Goal: Task Accomplishment & Management: Use online tool/utility

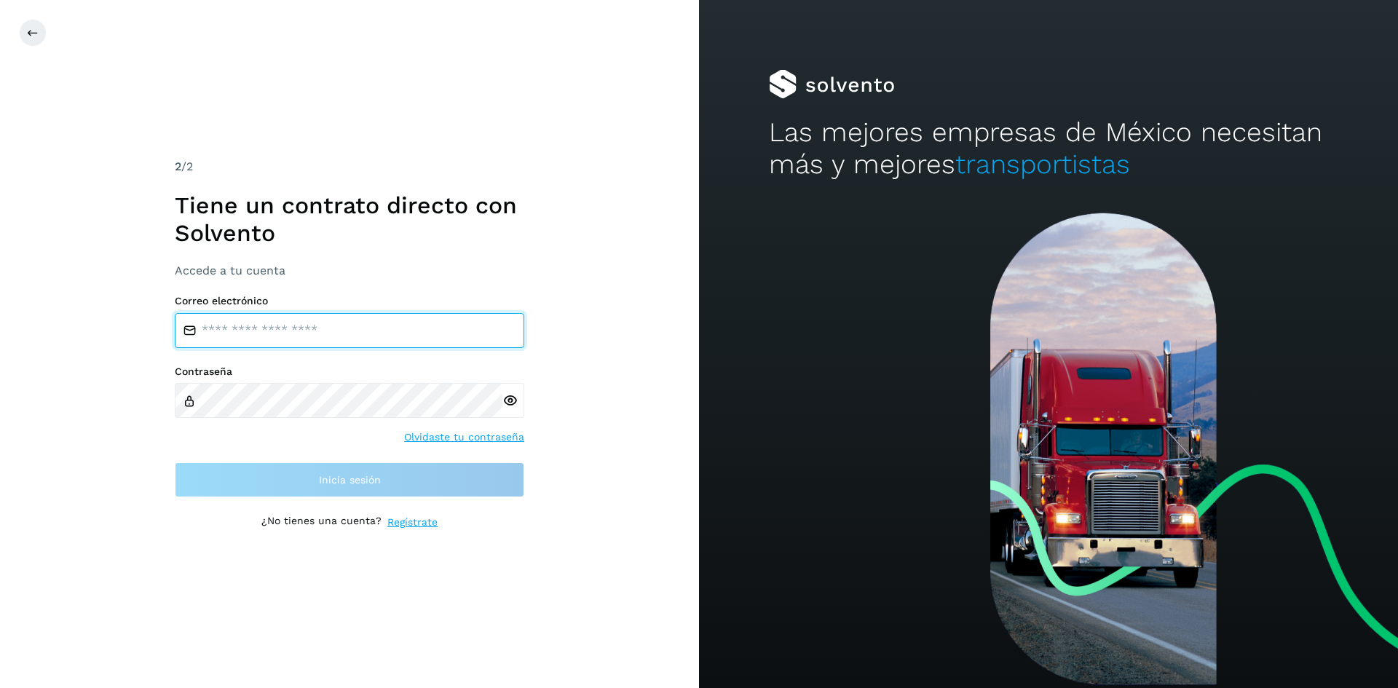
type input "**********"
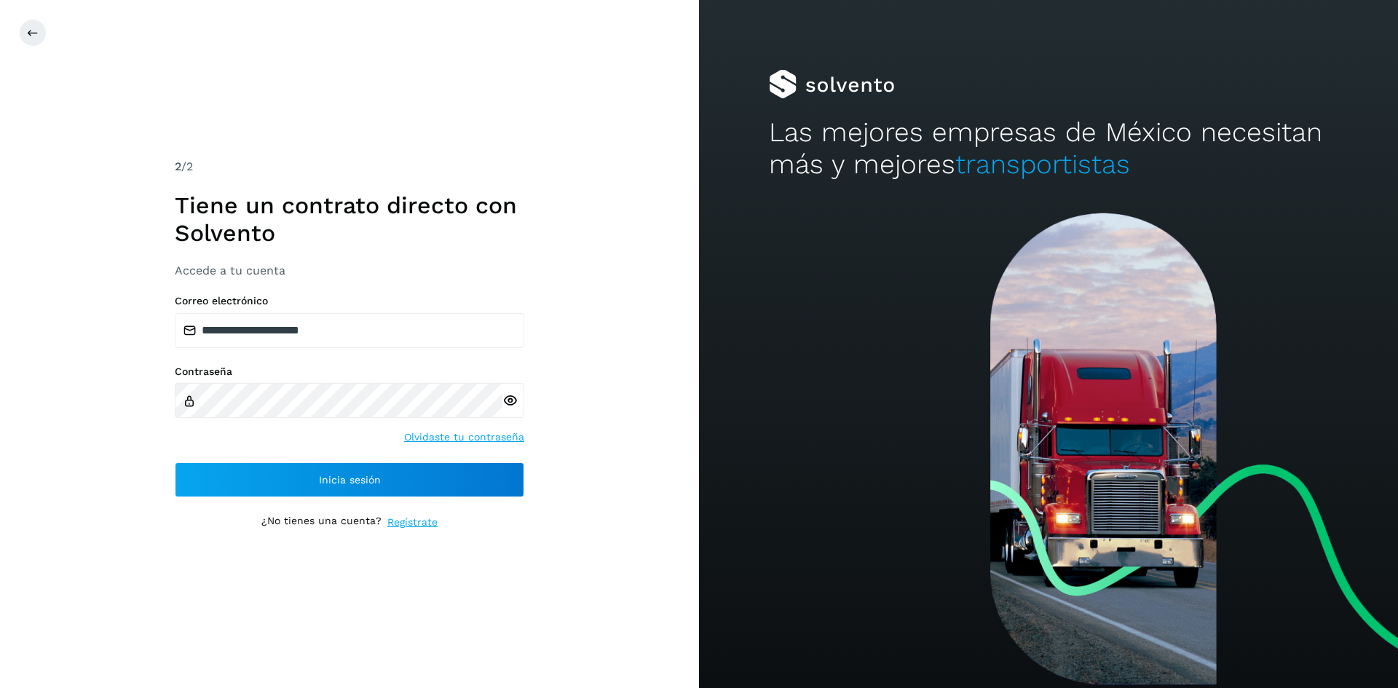
click at [655, 452] on div "**********" at bounding box center [349, 344] width 699 height 688
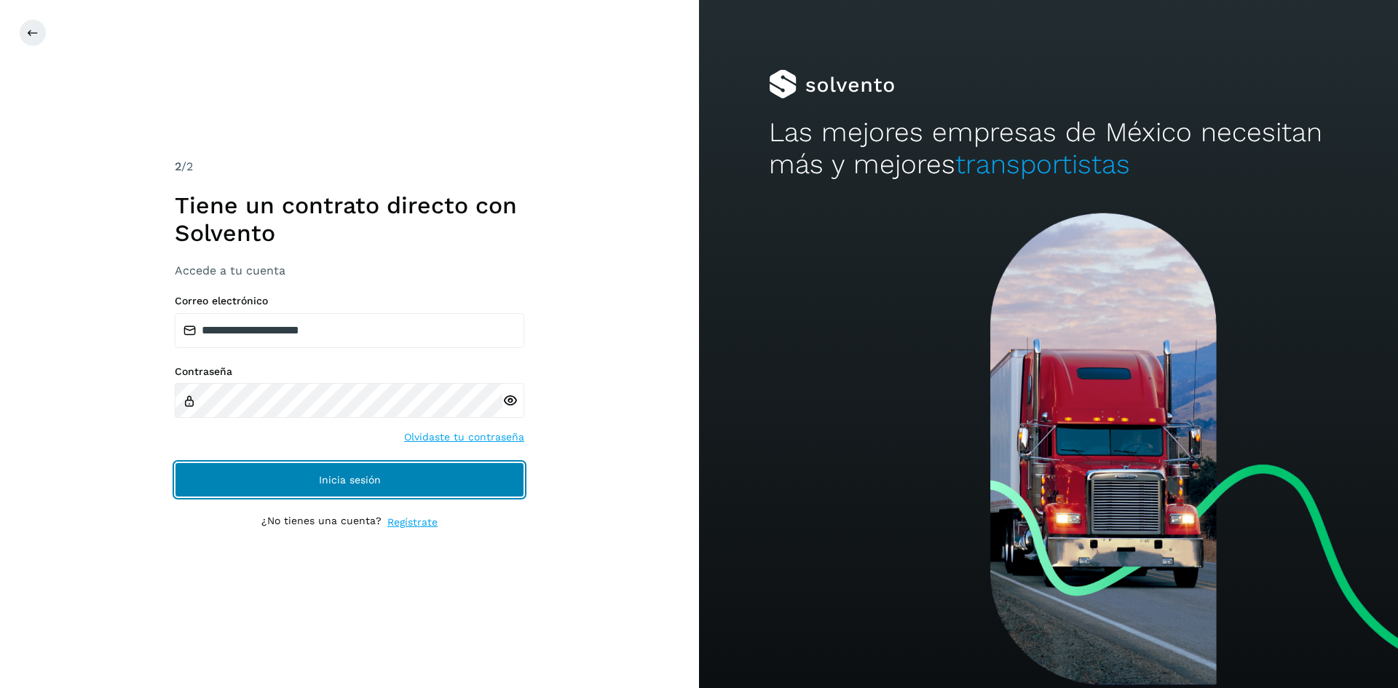
click at [451, 474] on button "Inicia sesión" at bounding box center [350, 479] width 350 height 35
click at [347, 479] on span "Inicia sesión" at bounding box center [350, 480] width 62 height 10
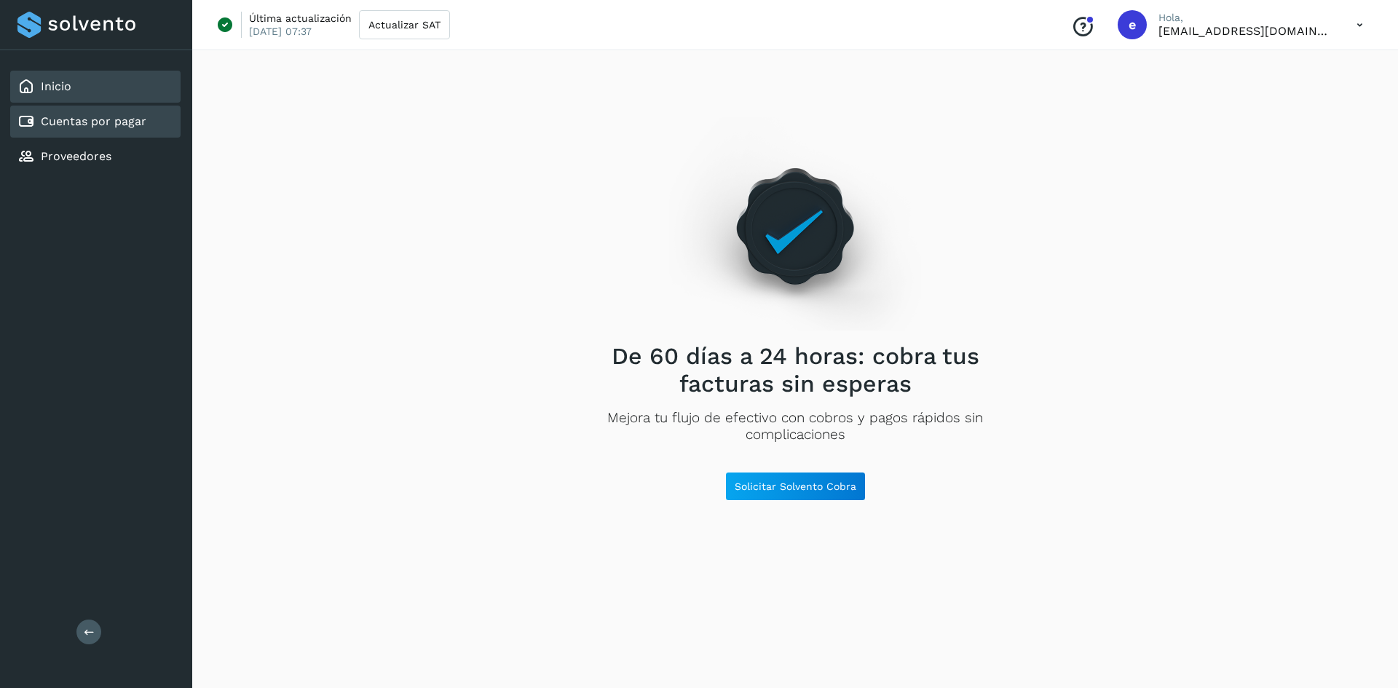
click at [96, 133] on div "Cuentas por pagar" at bounding box center [95, 122] width 170 height 32
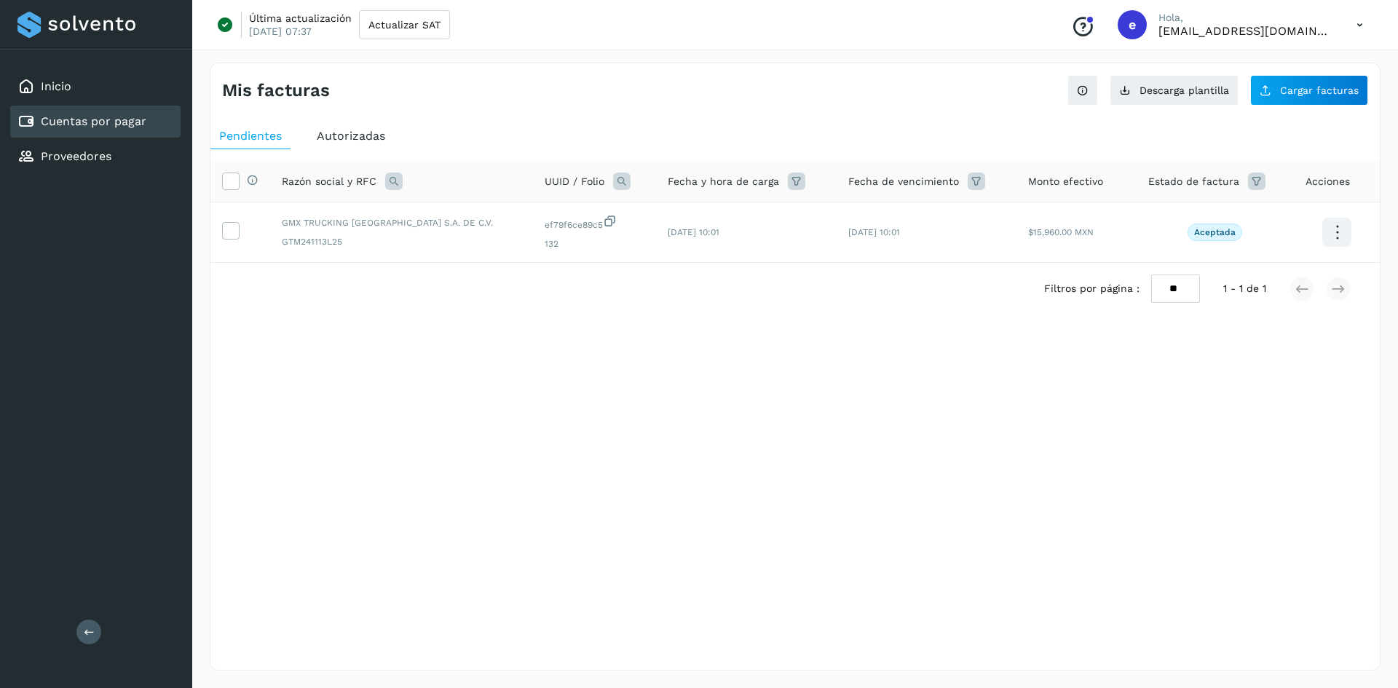
click at [365, 142] on span "Autorizadas" at bounding box center [351, 136] width 68 height 14
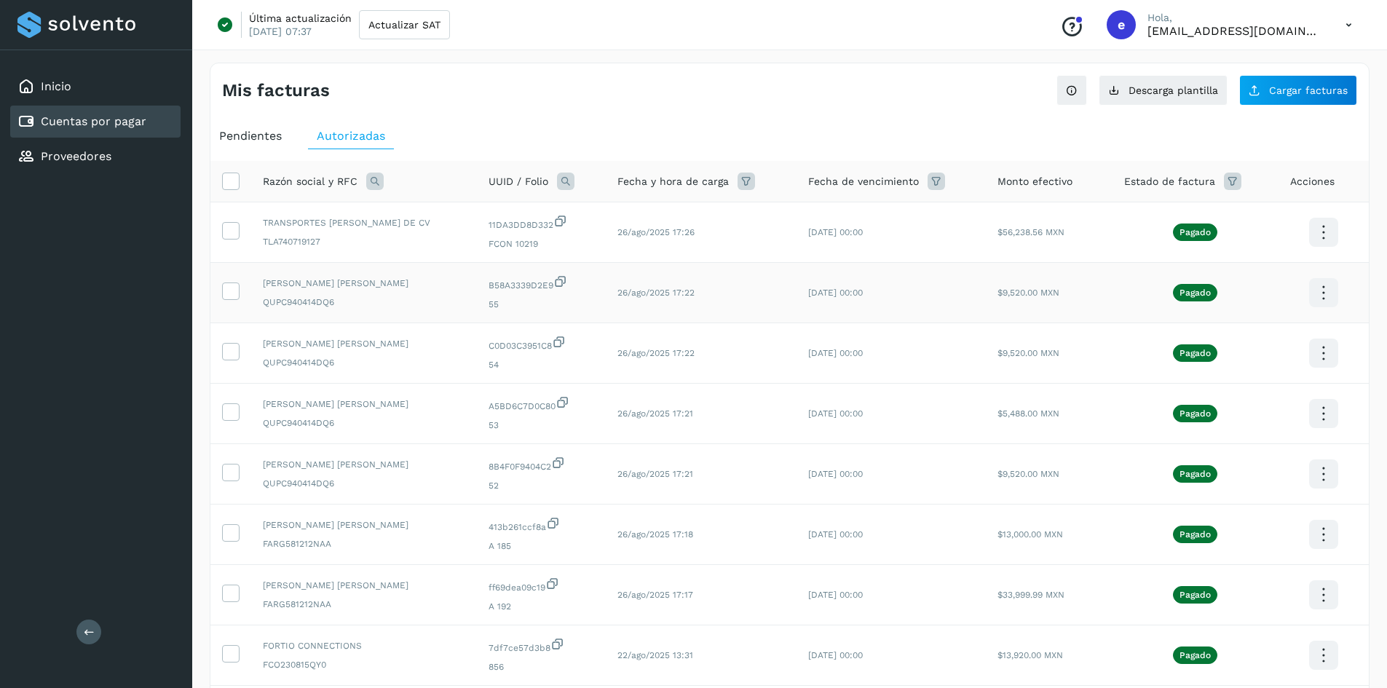
click at [1331, 250] on icon at bounding box center [1323, 233] width 34 height 34
click at [1275, 333] on button "CEP" at bounding box center [1250, 336] width 173 height 28
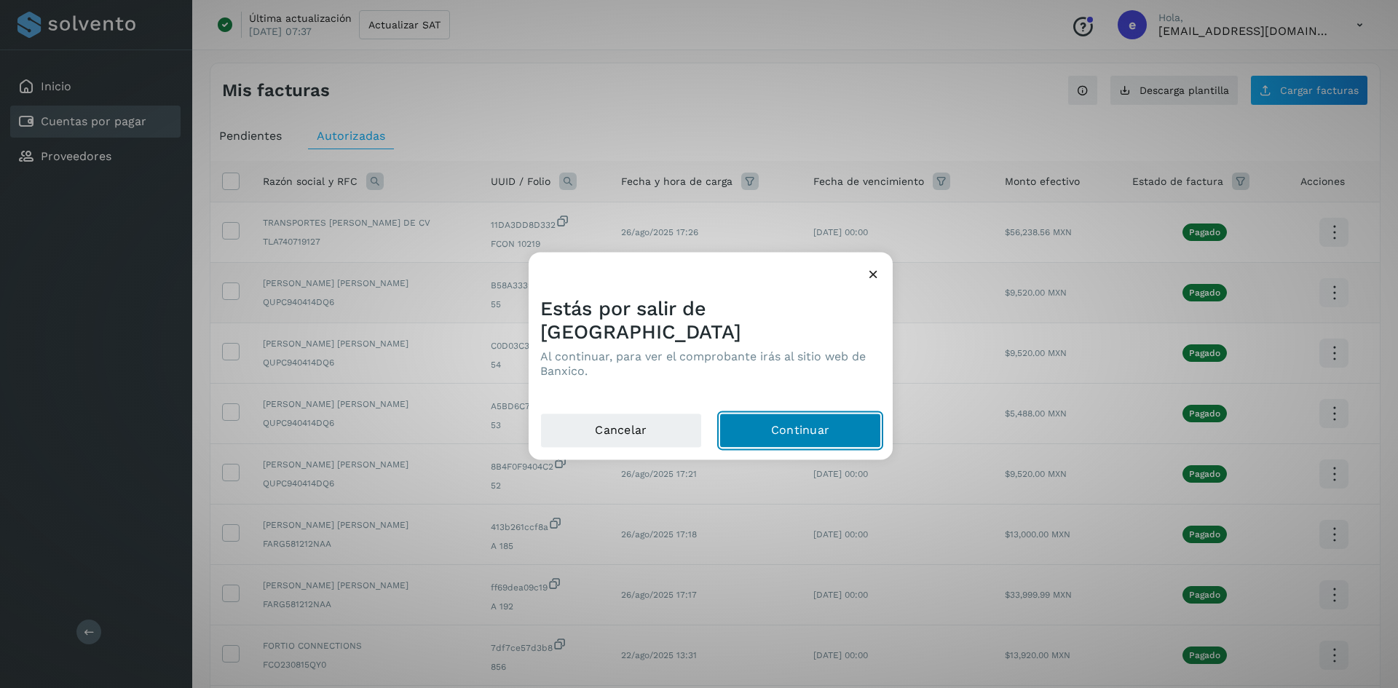
click at [787, 413] on button "Continuar" at bounding box center [801, 430] width 162 height 35
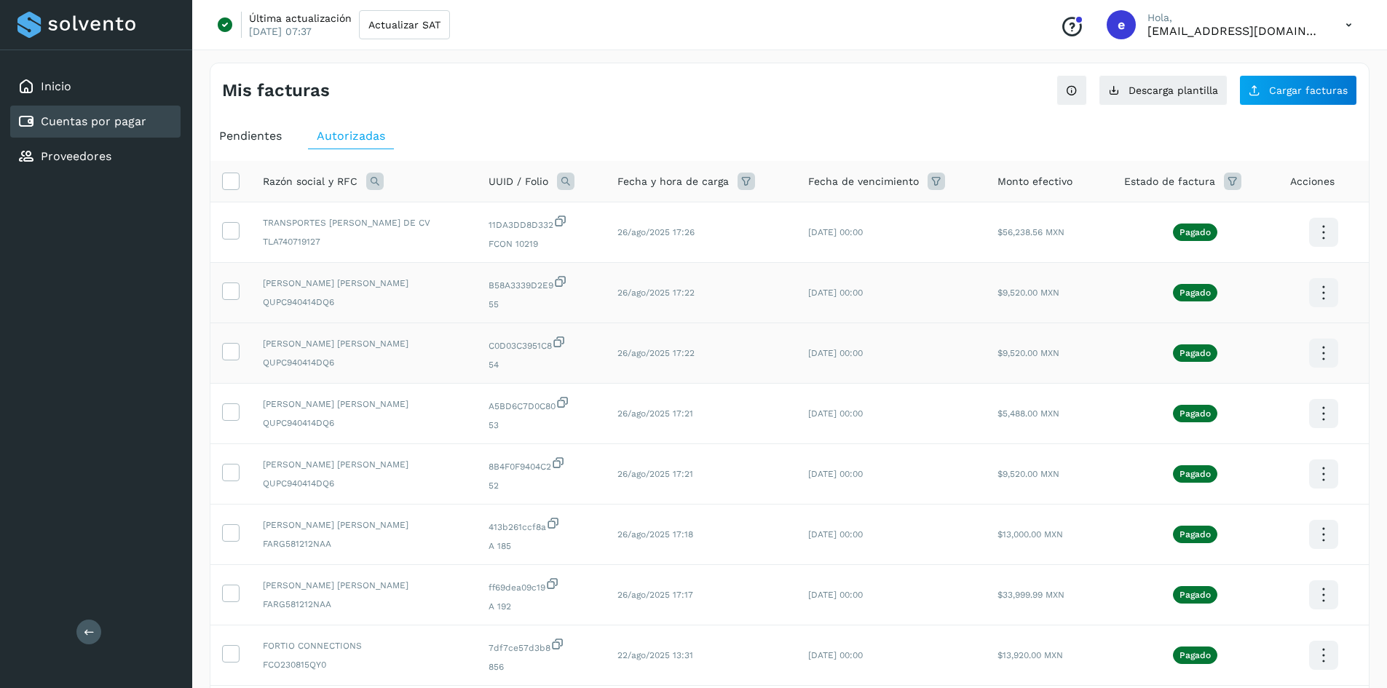
click at [1326, 250] on icon at bounding box center [1323, 233] width 34 height 34
click at [1244, 399] on button "CEP" at bounding box center [1250, 396] width 173 height 28
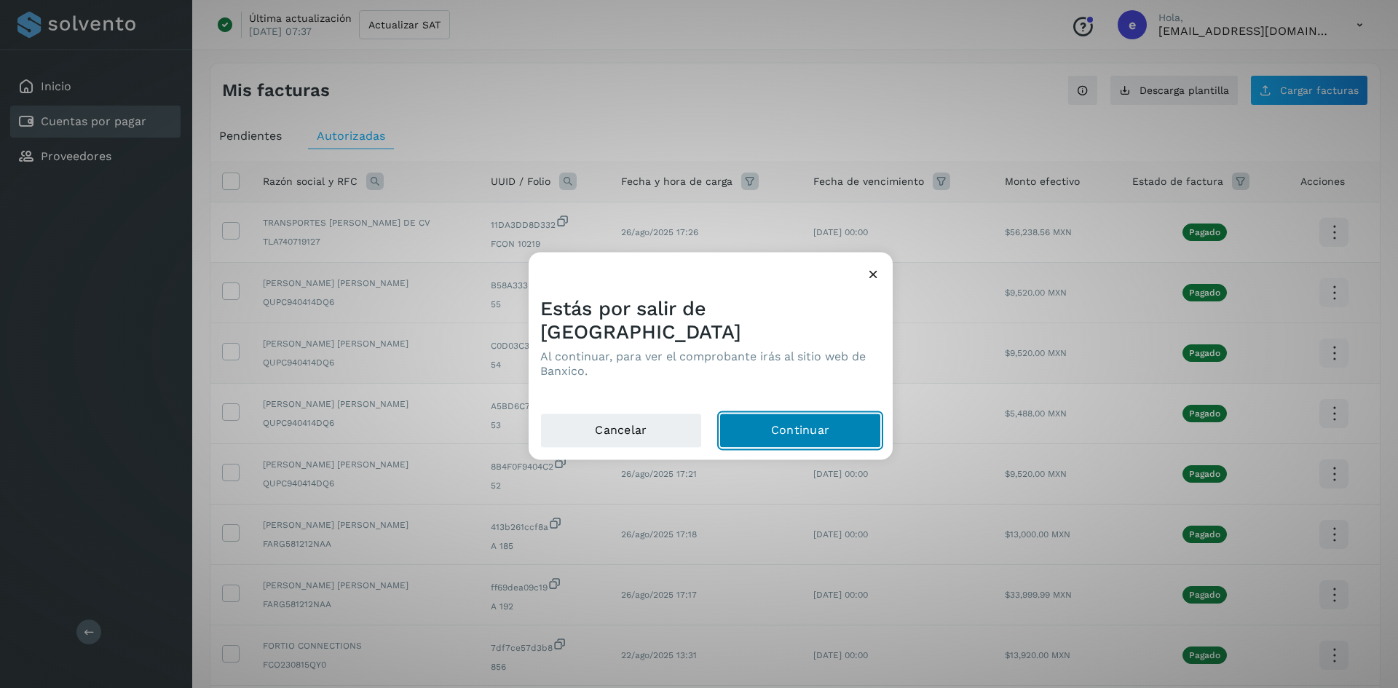
click at [827, 413] on button "Continuar" at bounding box center [801, 430] width 162 height 35
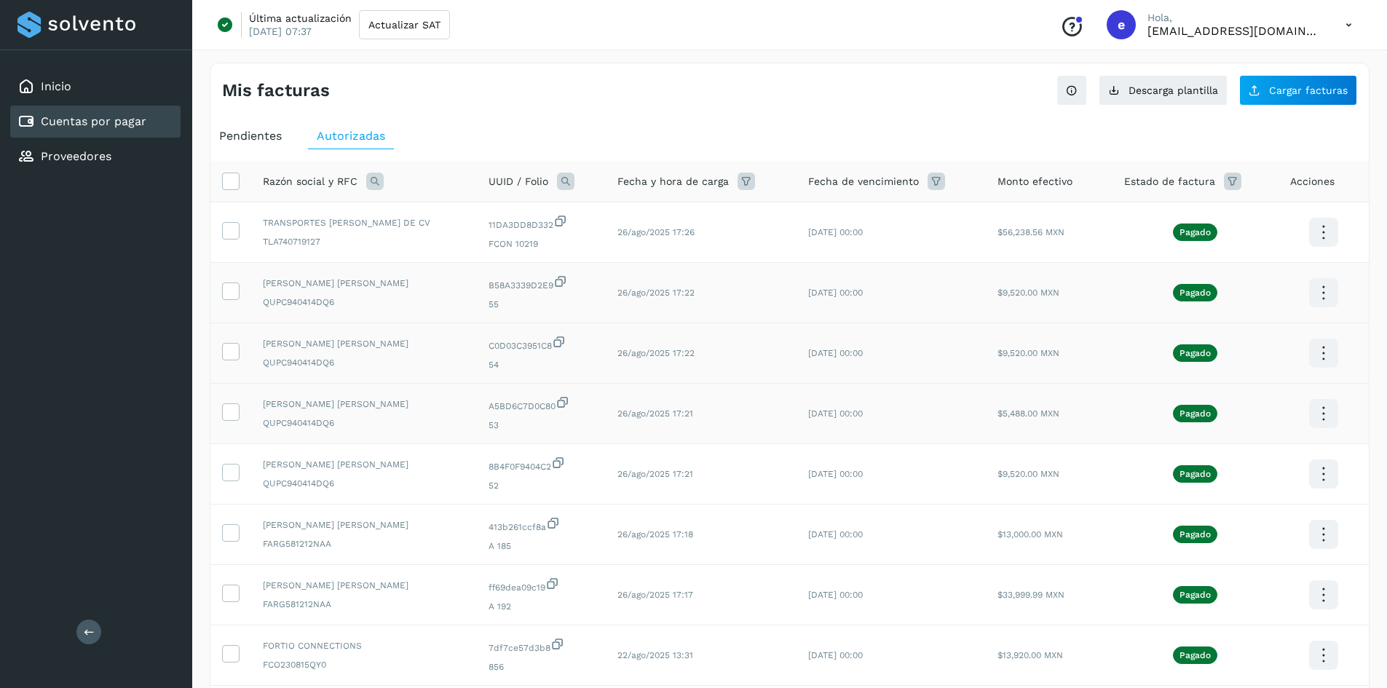
click at [1333, 250] on icon at bounding box center [1323, 233] width 34 height 34
click at [1270, 460] on button "CEP" at bounding box center [1250, 457] width 173 height 28
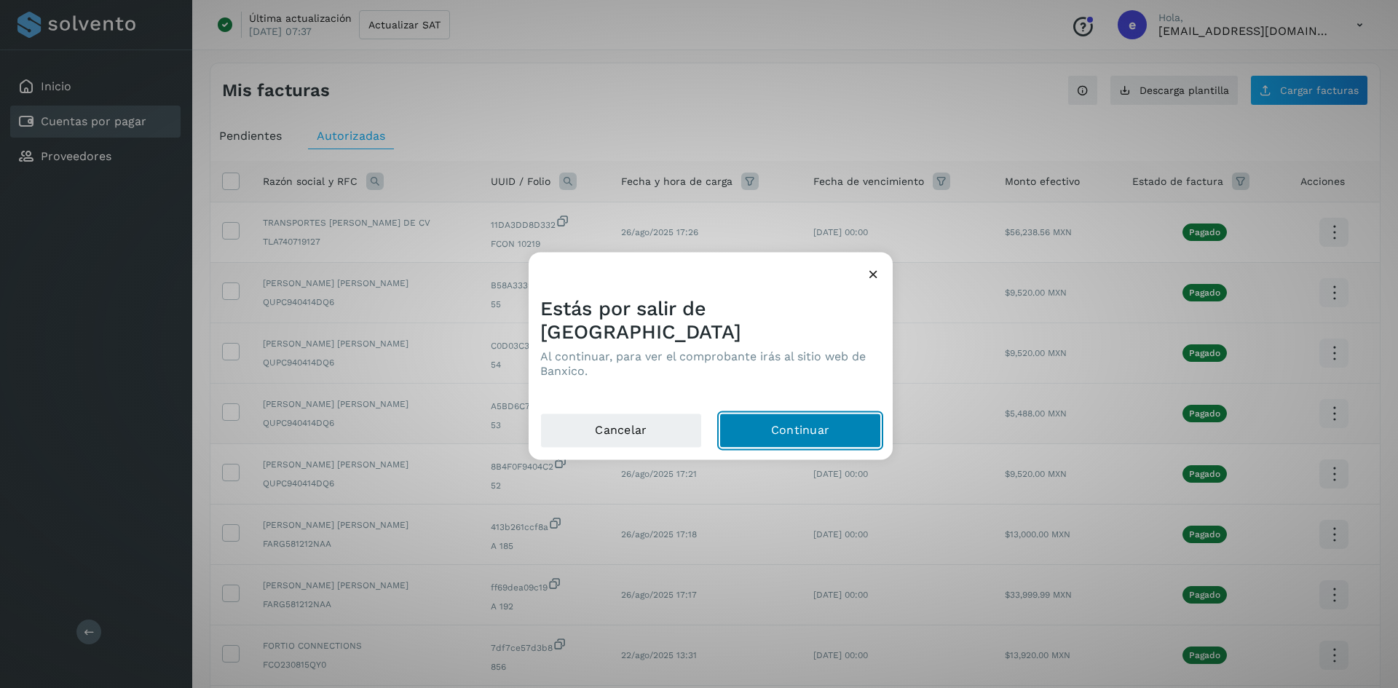
click at [803, 414] on button "Continuar" at bounding box center [801, 430] width 162 height 35
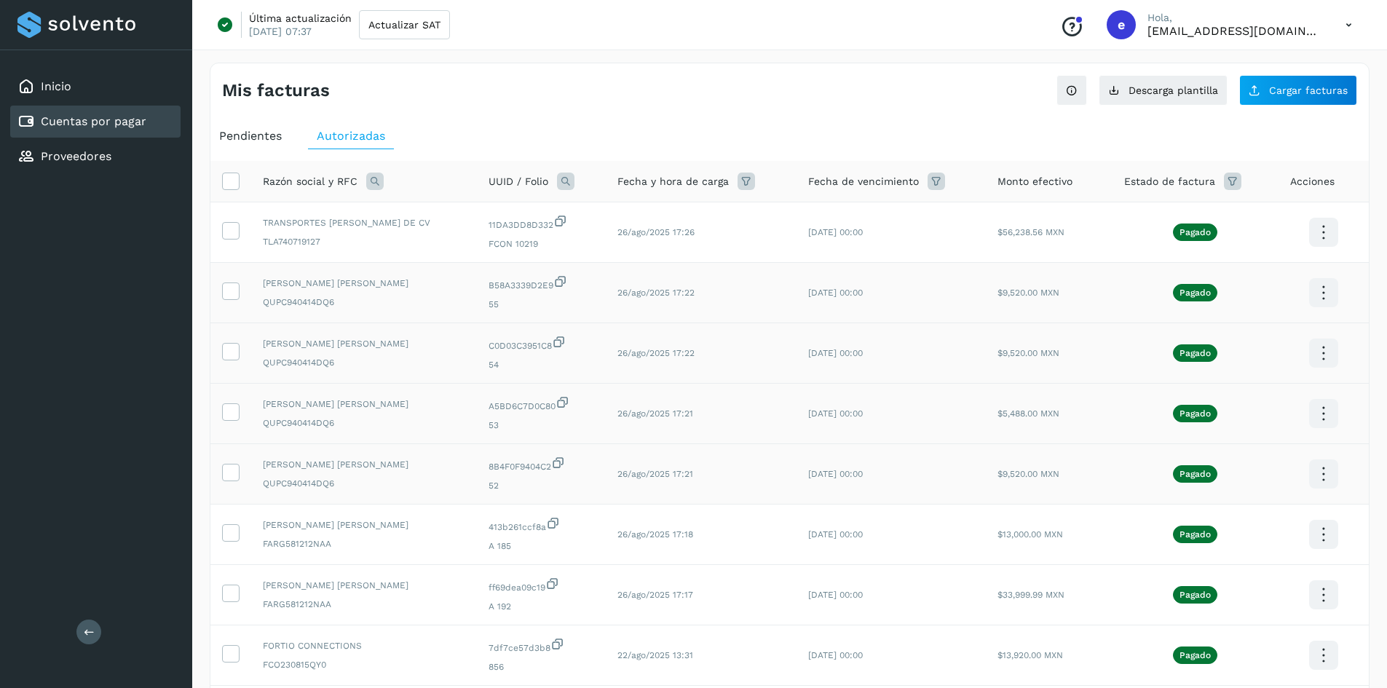
click at [1327, 250] on icon at bounding box center [1323, 233] width 34 height 34
click at [1243, 515] on button "CEP" at bounding box center [1250, 517] width 173 height 28
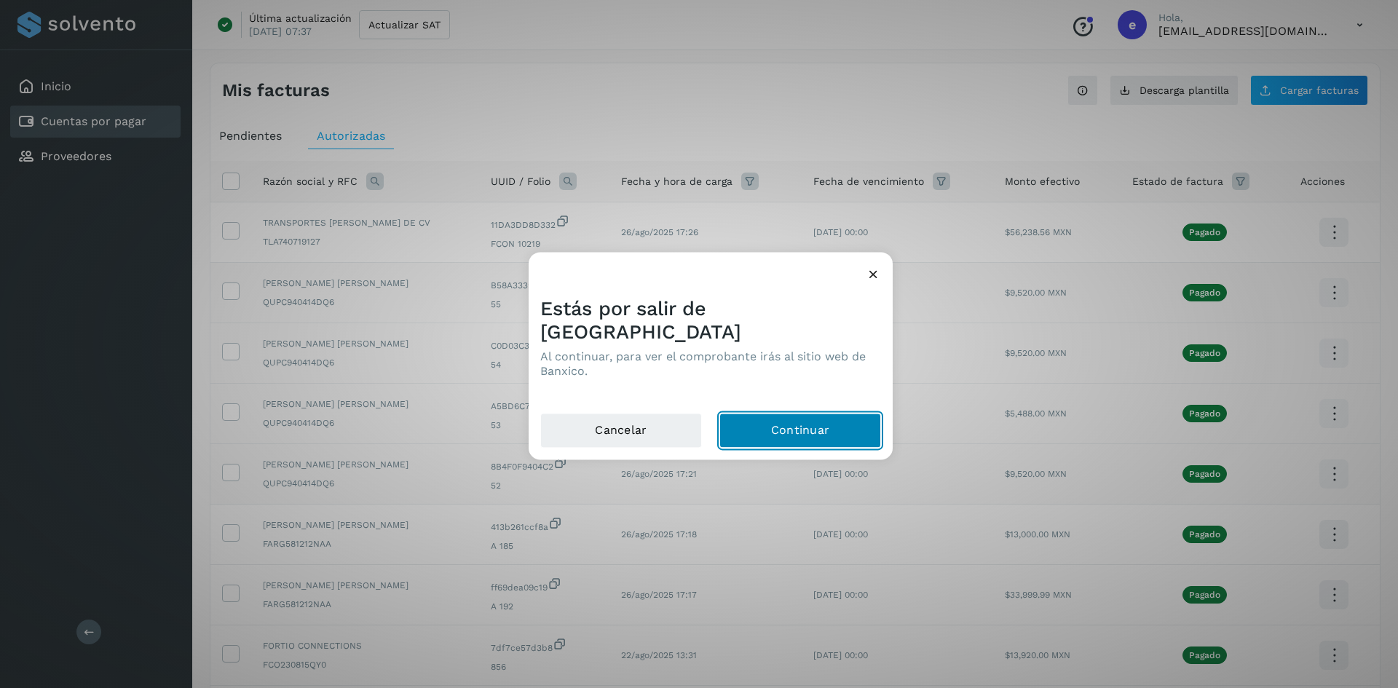
click at [803, 425] on button "Continuar" at bounding box center [801, 430] width 162 height 35
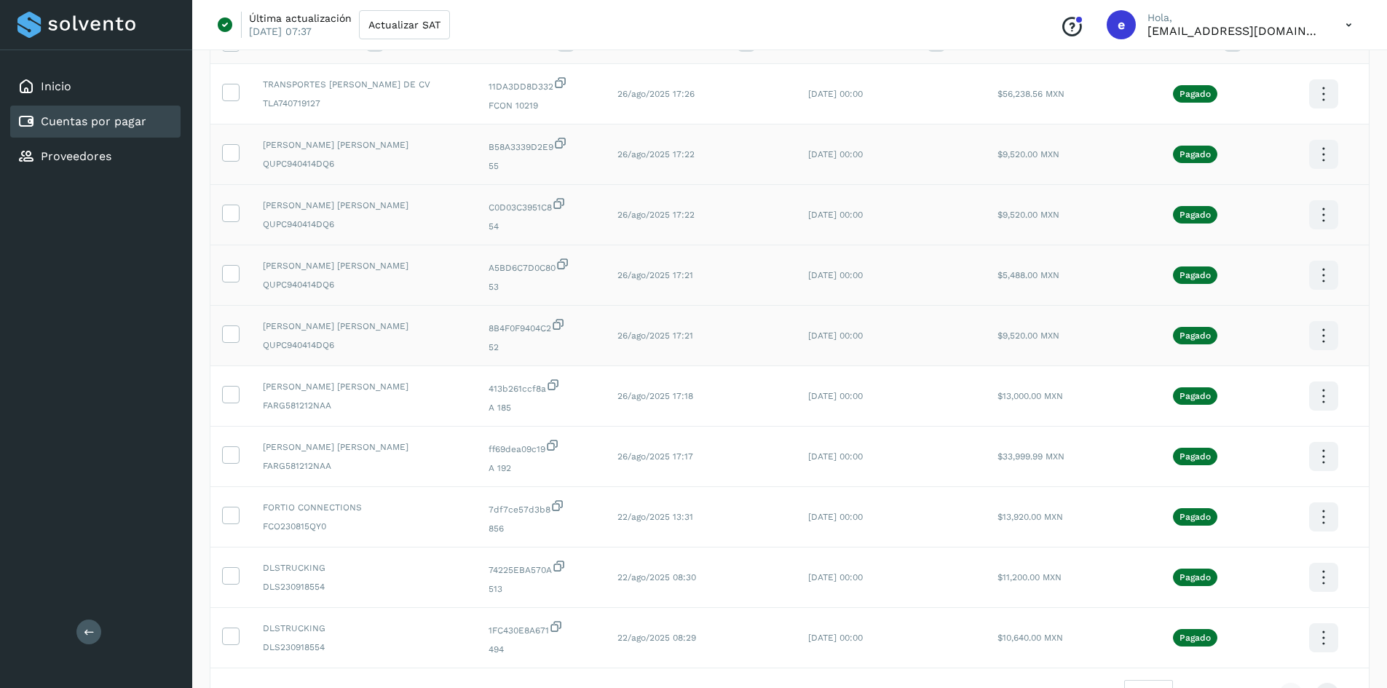
scroll to position [146, 0]
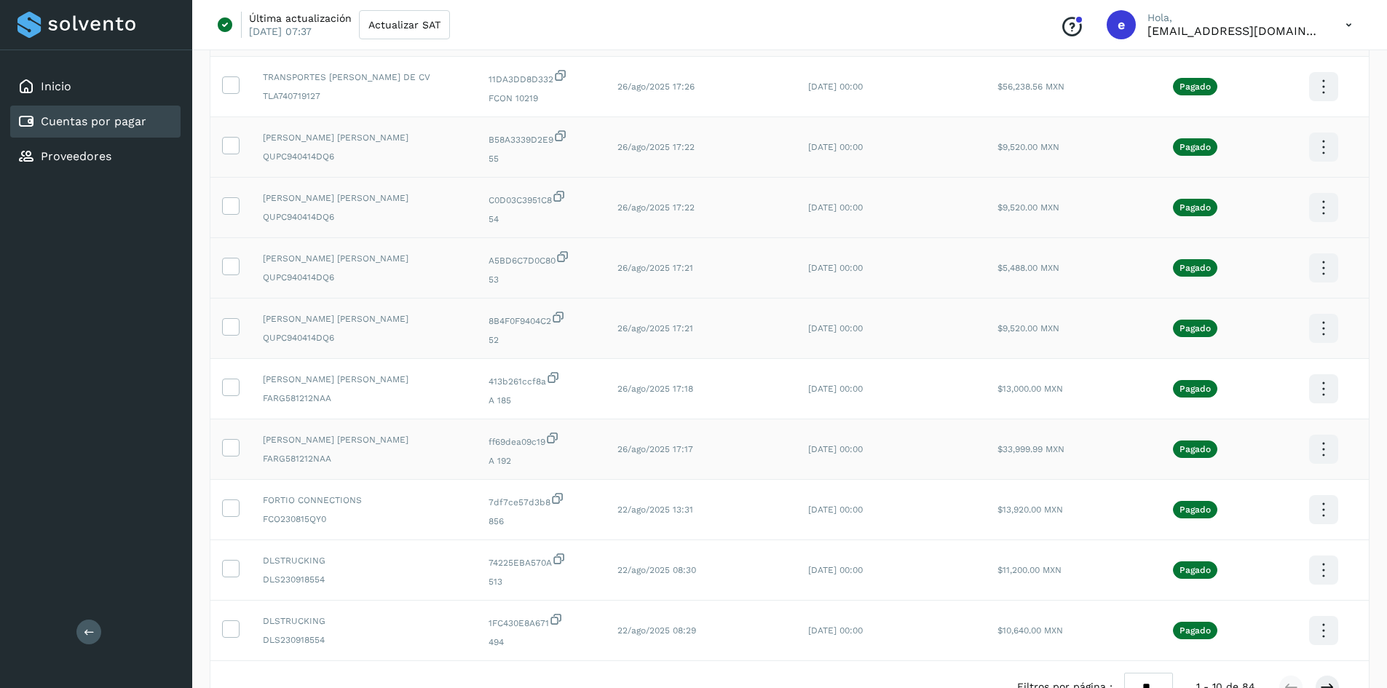
click at [1323, 104] on icon at bounding box center [1323, 87] width 34 height 34
click at [1253, 494] on button "CEP" at bounding box center [1250, 492] width 173 height 28
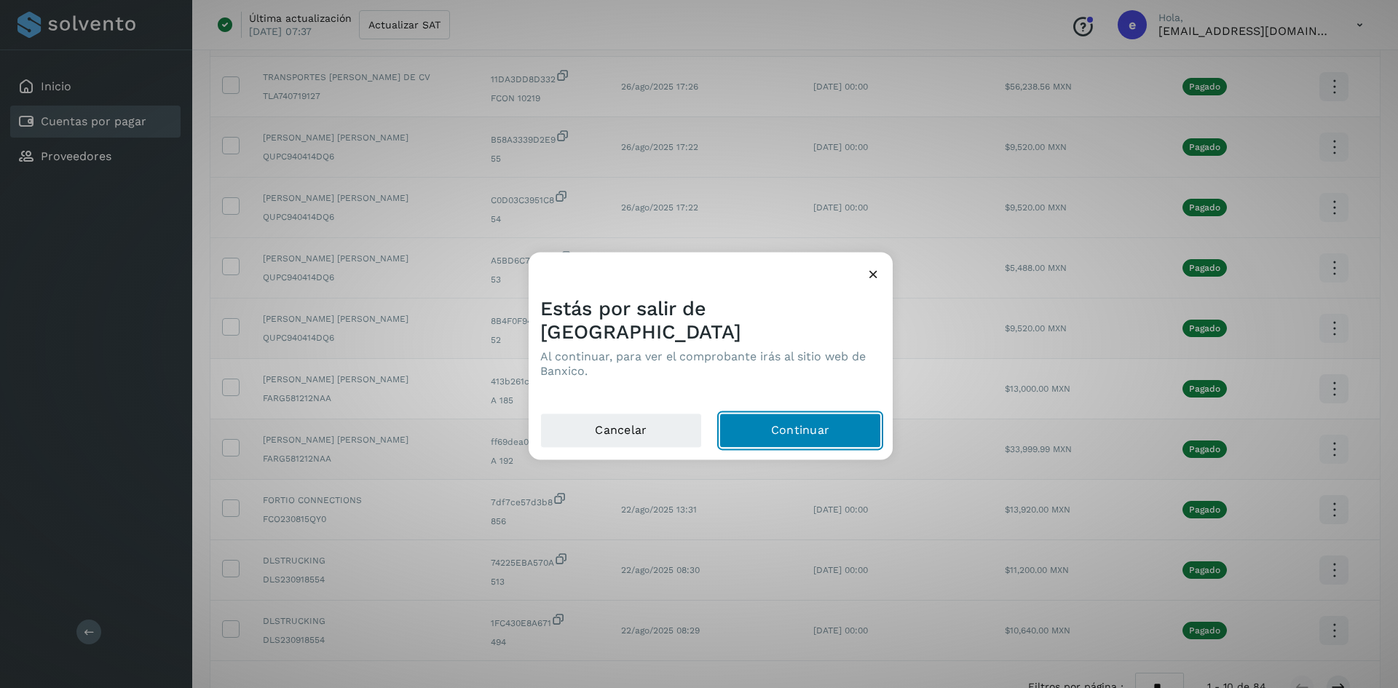
click at [816, 417] on button "Continuar" at bounding box center [801, 430] width 162 height 35
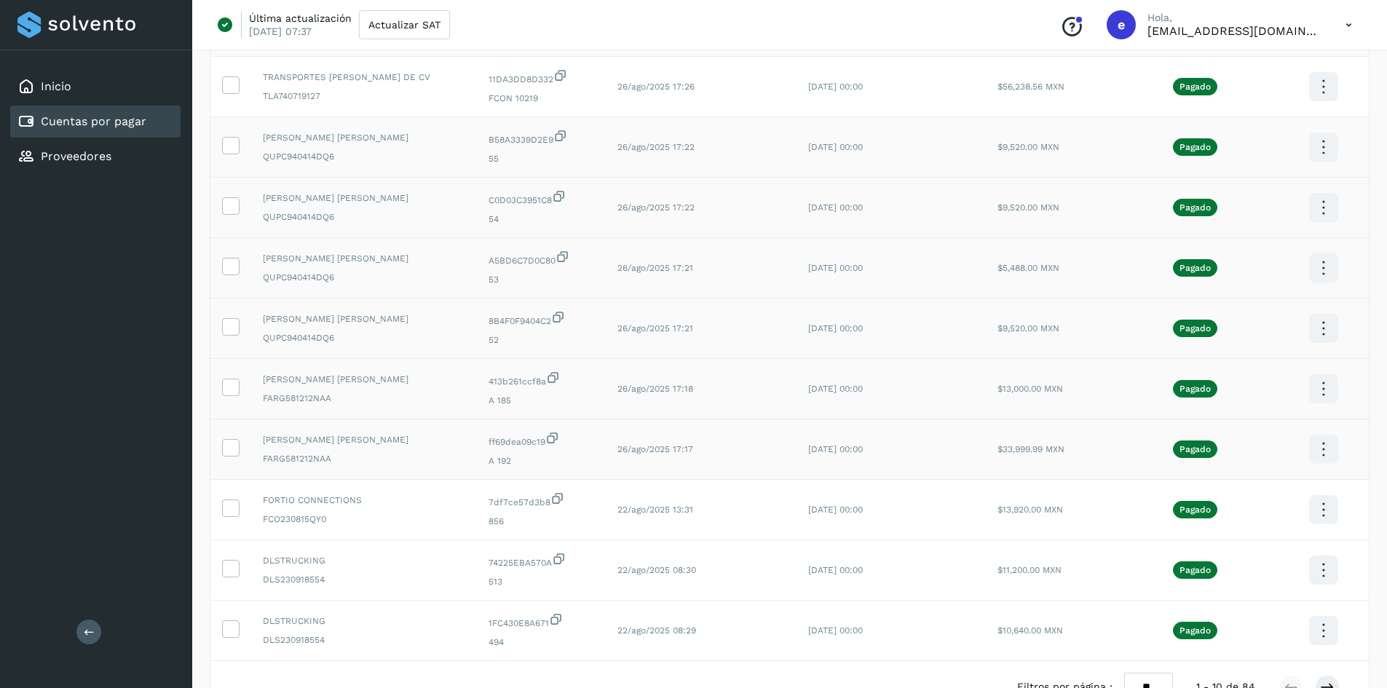
click at [1326, 104] on icon at bounding box center [1323, 87] width 34 height 34
click at [1282, 431] on button "CEP" at bounding box center [1250, 432] width 173 height 28
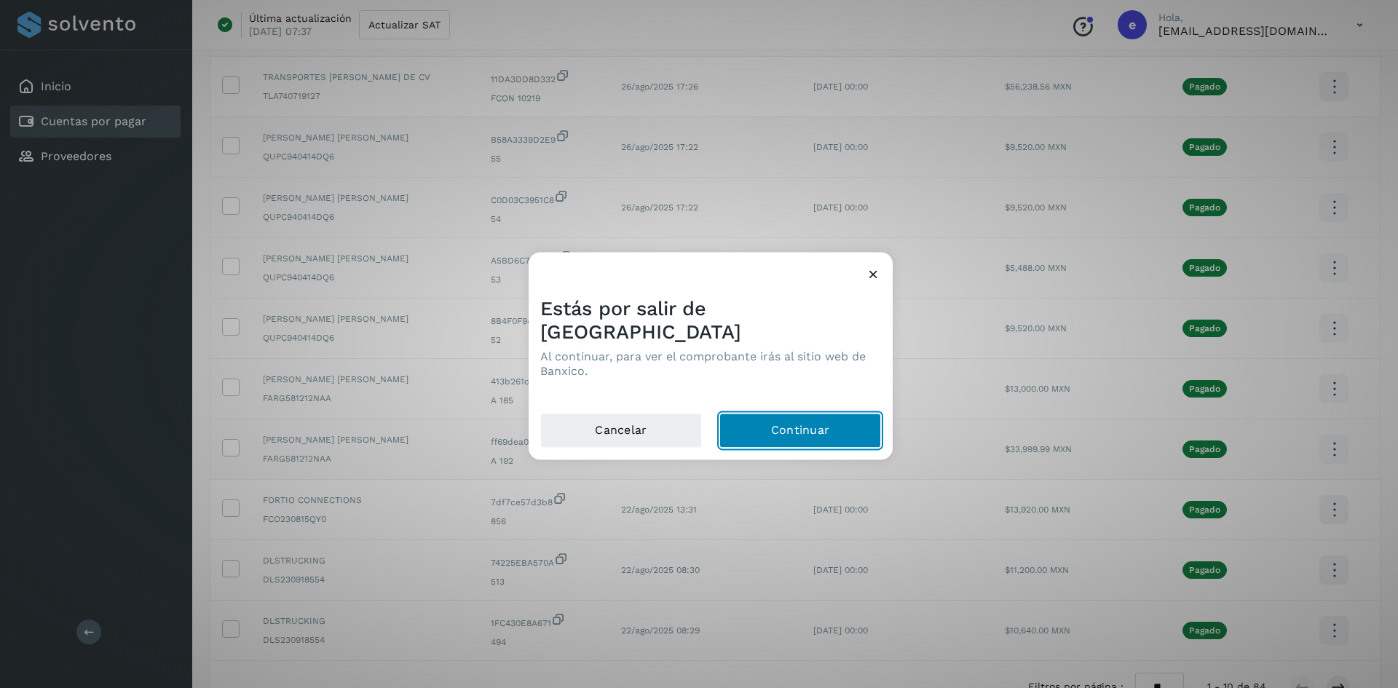
click at [804, 413] on button "Continuar" at bounding box center [801, 430] width 162 height 35
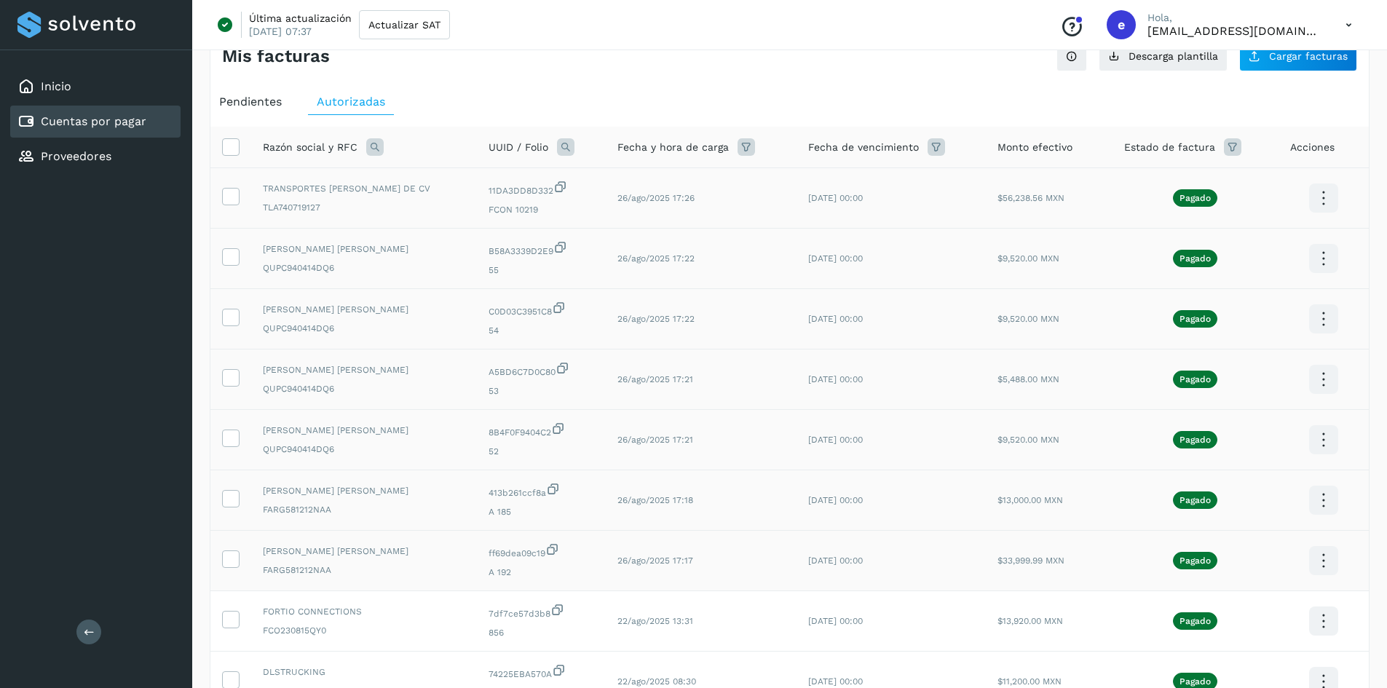
scroll to position [0, 0]
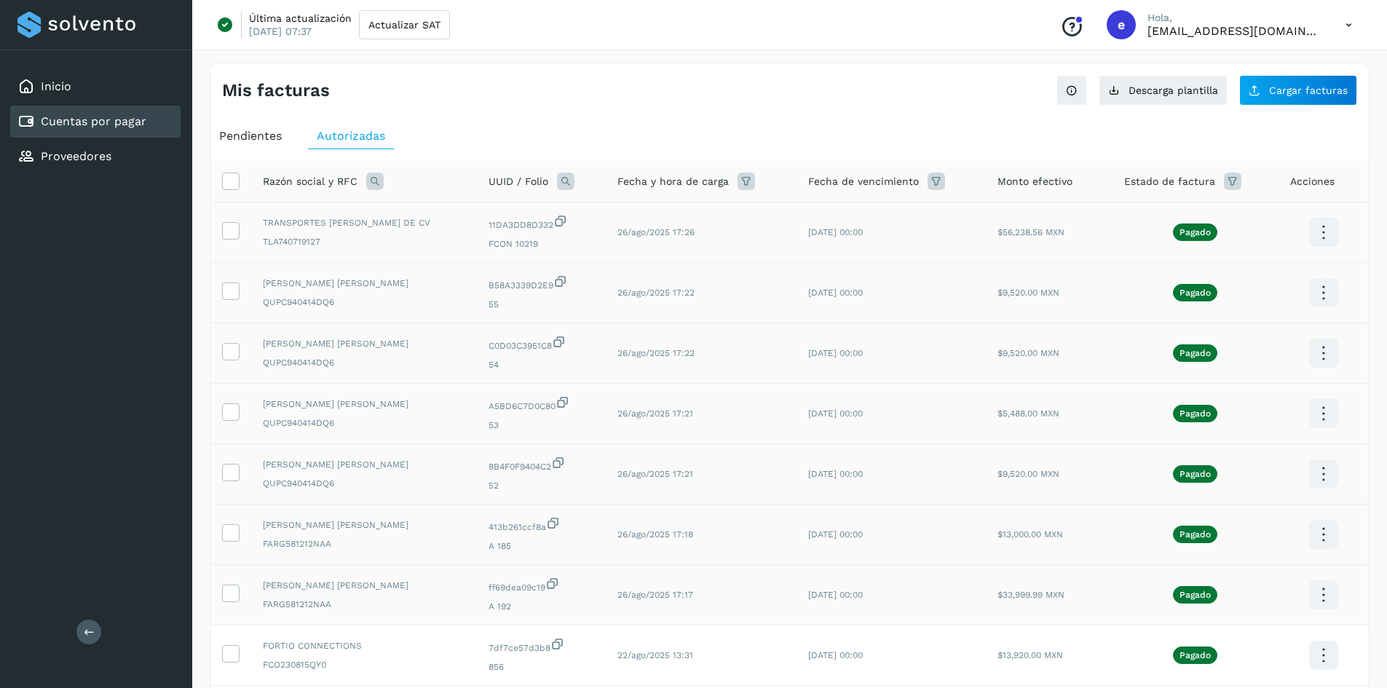
click at [1339, 234] on icon at bounding box center [1323, 233] width 34 height 34
click at [1271, 277] on button "CEP" at bounding box center [1250, 275] width 173 height 28
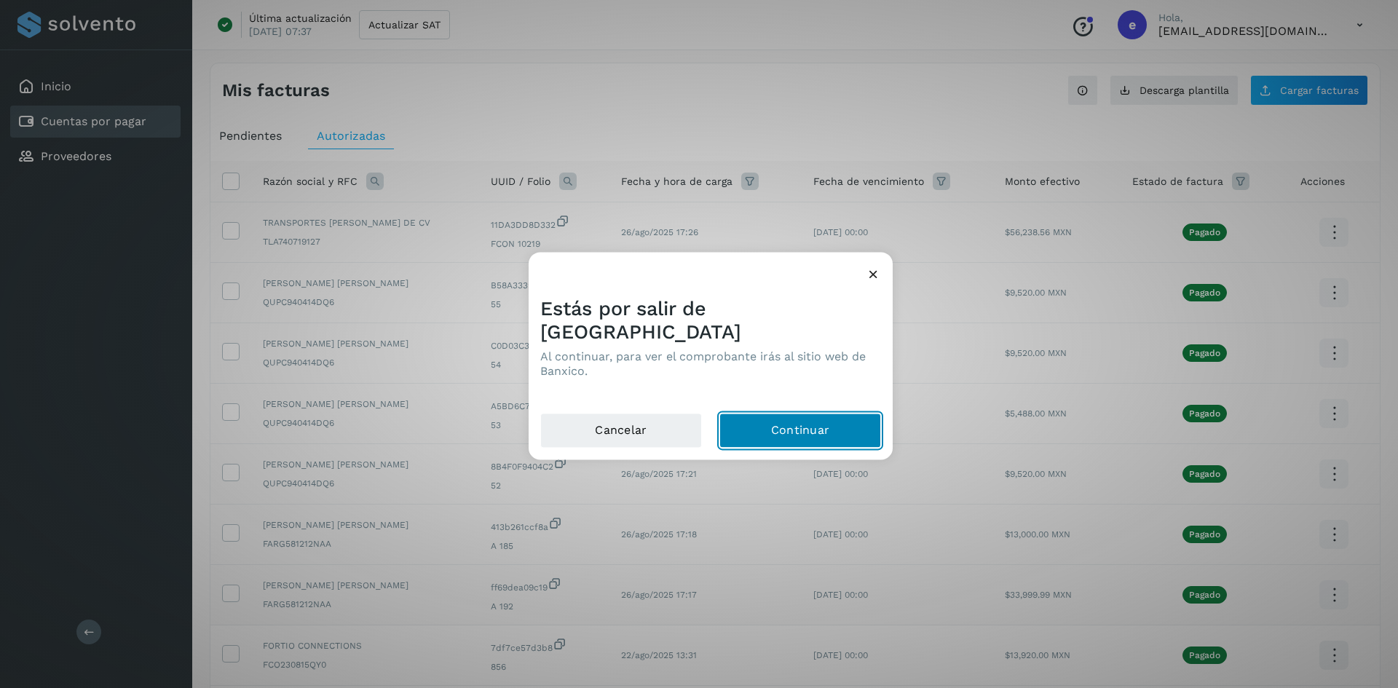
click at [841, 414] on button "Continuar" at bounding box center [801, 430] width 162 height 35
